Goal: Transaction & Acquisition: Purchase product/service

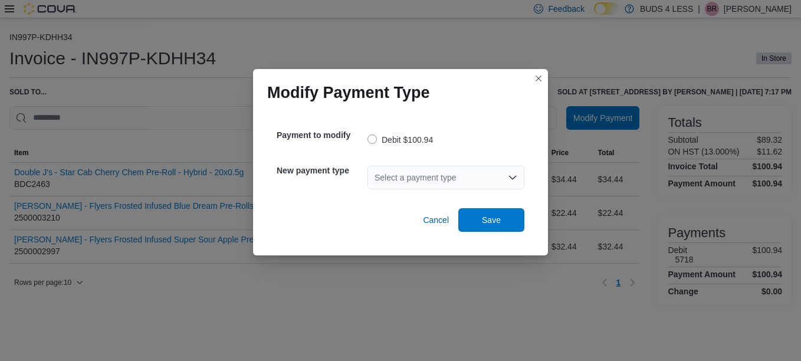
click at [501, 178] on div "Select a payment type" at bounding box center [446, 178] width 157 height 24
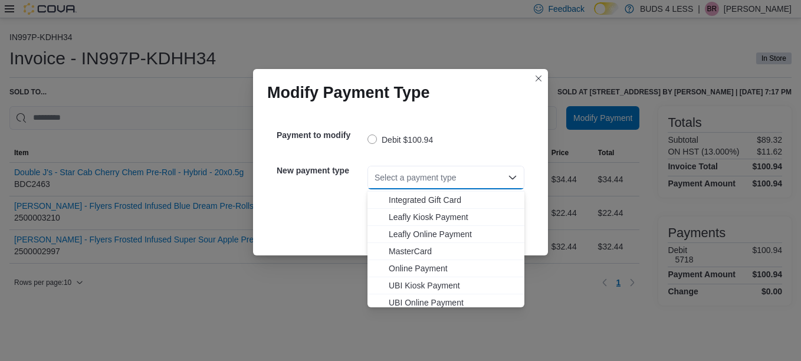
scroll to position [139, 0]
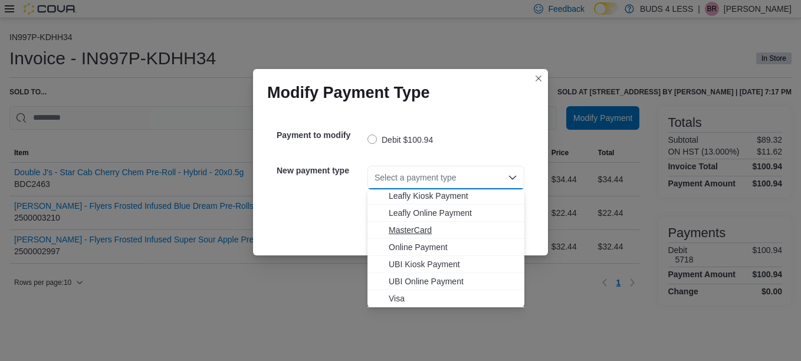
click at [407, 227] on span "MasterCard" at bounding box center [453, 230] width 129 height 12
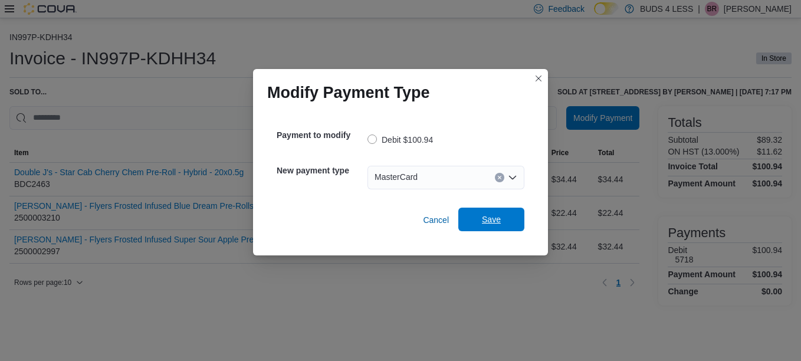
click at [489, 221] on span "Save" at bounding box center [491, 220] width 19 height 12
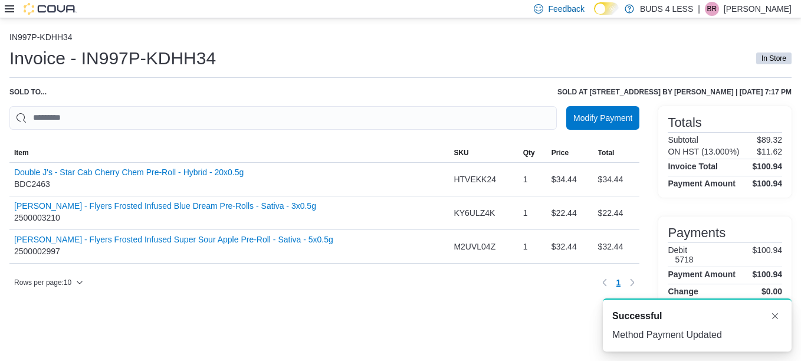
scroll to position [0, 0]
